Goal: Information Seeking & Learning: Learn about a topic

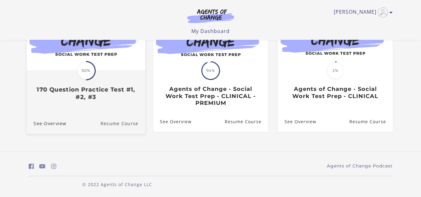
click at [113, 123] on link "Resume Course" at bounding box center [122, 123] width 45 height 21
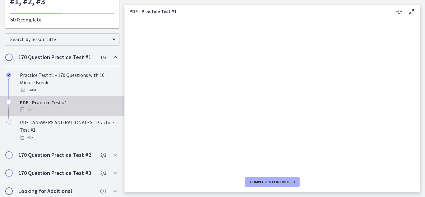
scroll to position [67, 0]
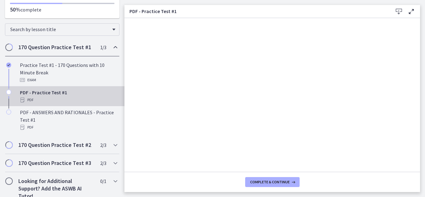
click at [39, 94] on div "PDF - Practice Test #1 PDF" at bounding box center [68, 96] width 97 height 15
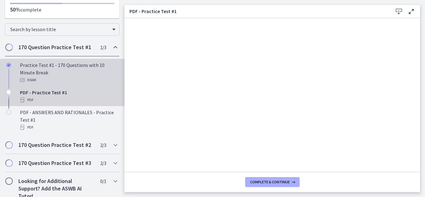
click at [32, 66] on div "Practice Test #1 - 170 Questions with 10 Minute Break Exam" at bounding box center [68, 72] width 97 height 22
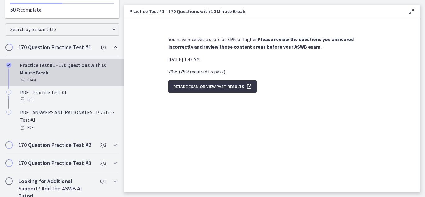
click at [210, 88] on span "Retake Exam OR View Past Results" at bounding box center [208, 86] width 71 height 7
